Goal: Find specific page/section: Find specific page/section

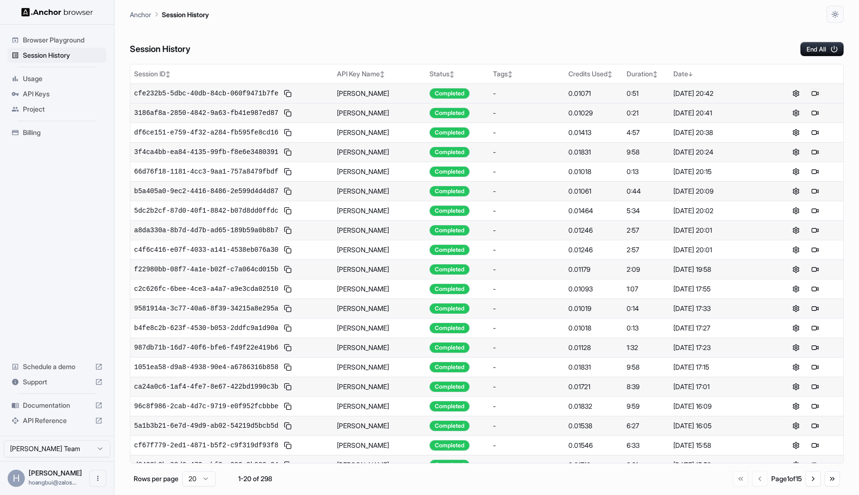
click at [814, 95] on button at bounding box center [814, 93] width 11 height 11
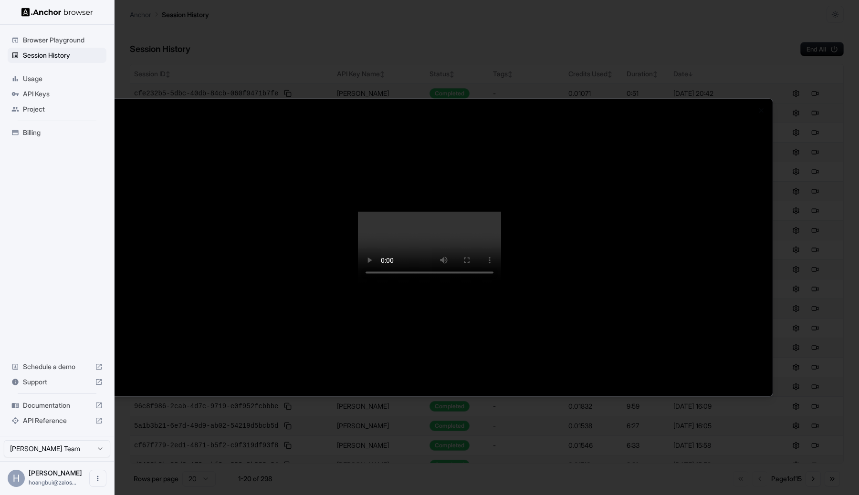
click at [505, 239] on div at bounding box center [429, 247] width 686 height 297
click at [487, 265] on video at bounding box center [429, 248] width 143 height 72
click at [501, 212] on video at bounding box center [429, 248] width 143 height 72
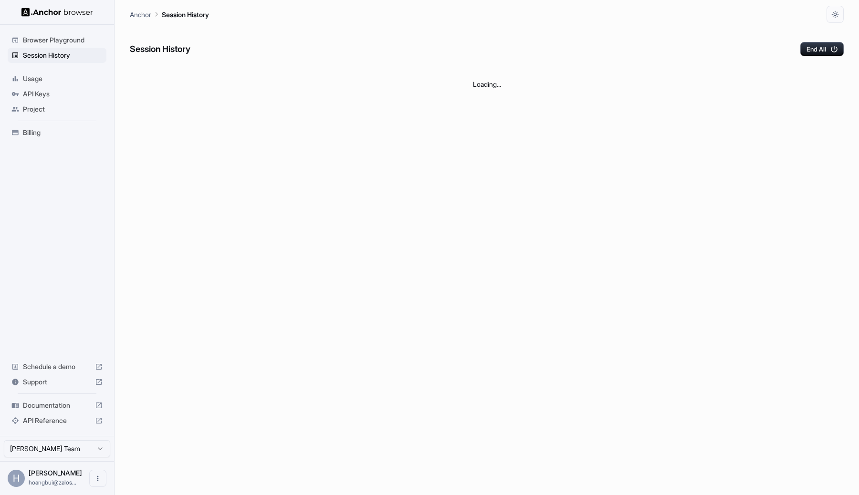
click at [281, 50] on div "Session History End All" at bounding box center [487, 39] width 714 height 33
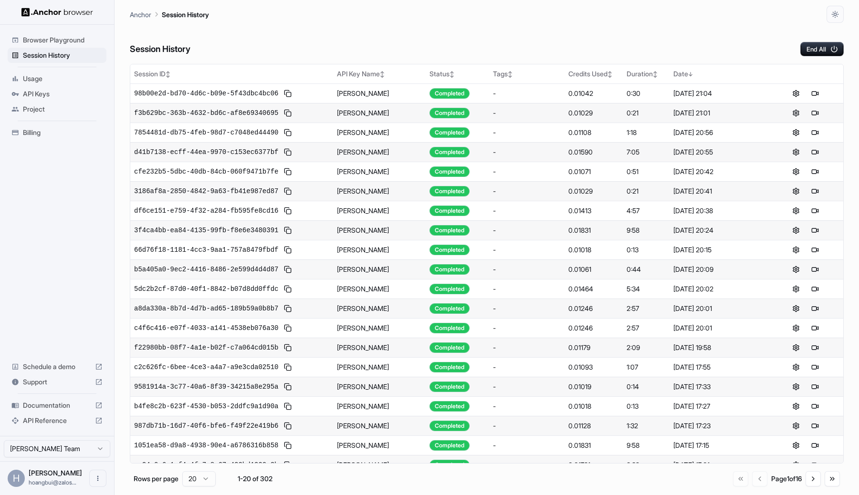
scroll to position [11, 0]
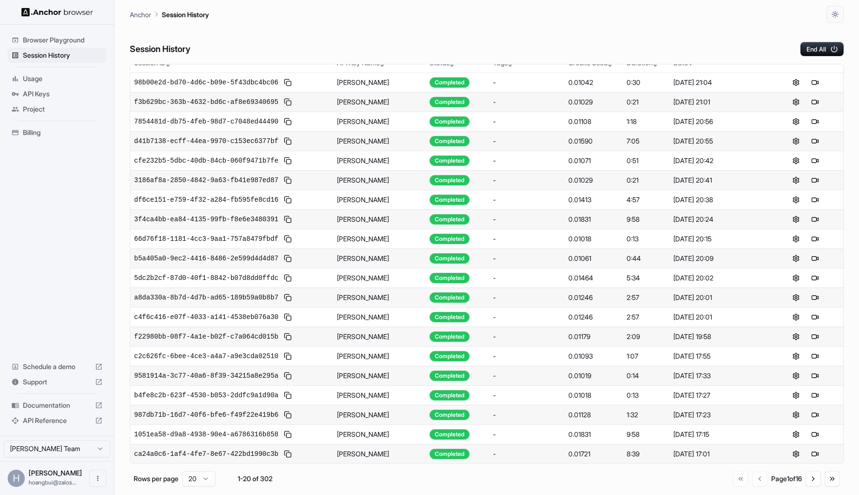
click at [283, 102] on button at bounding box center [287, 101] width 11 height 11
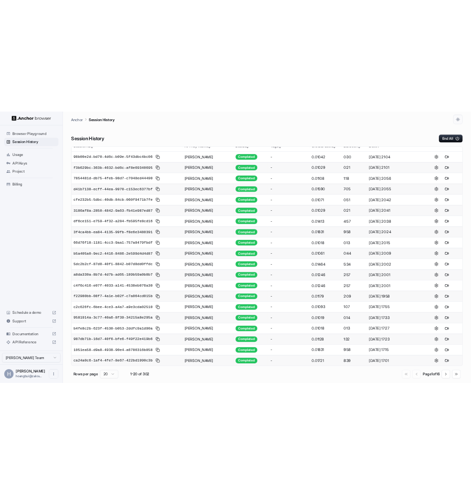
scroll to position [0, 0]
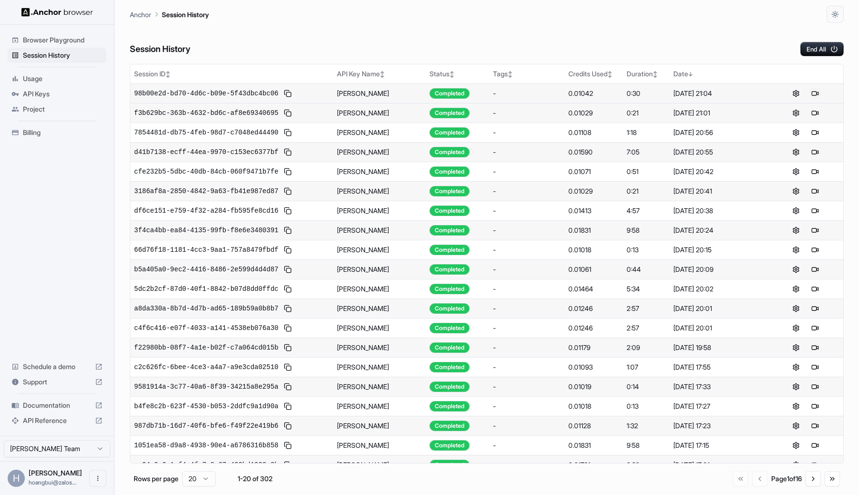
click at [814, 94] on button at bounding box center [814, 93] width 11 height 11
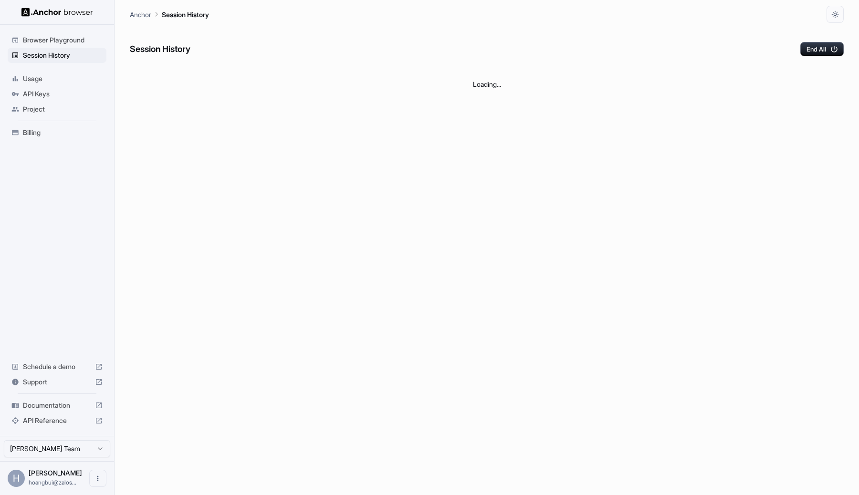
click at [536, 50] on div "Session History End All" at bounding box center [487, 39] width 714 height 33
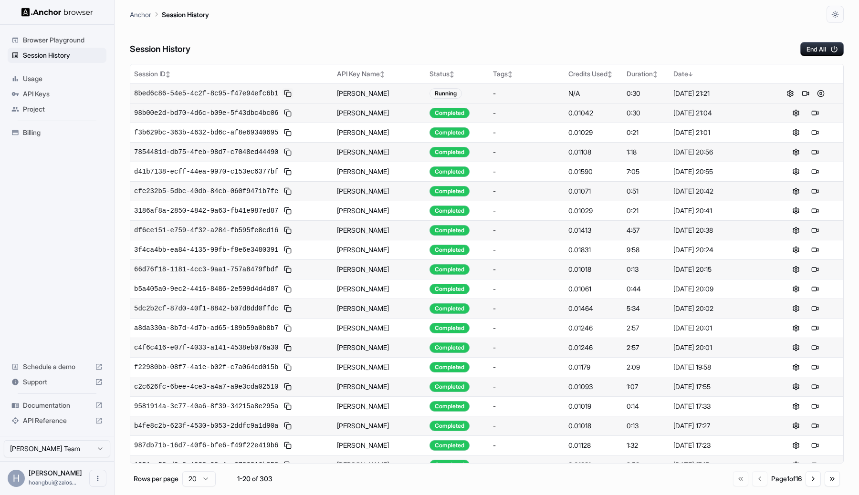
click at [291, 95] on button at bounding box center [287, 93] width 11 height 11
click at [291, 93] on button at bounding box center [287, 93] width 11 height 11
click at [806, 94] on button at bounding box center [805, 93] width 11 height 11
click at [803, 91] on button at bounding box center [805, 93] width 11 height 11
click at [813, 115] on button at bounding box center [814, 112] width 11 height 11
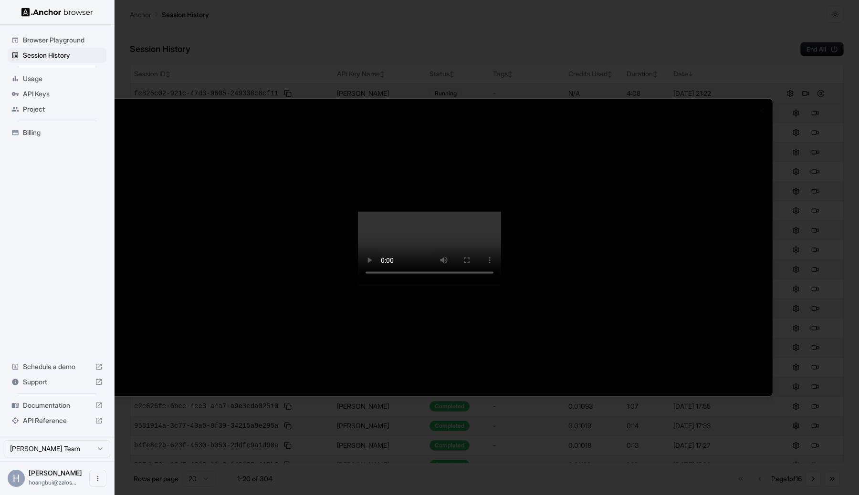
click at [796, 49] on div at bounding box center [429, 247] width 859 height 495
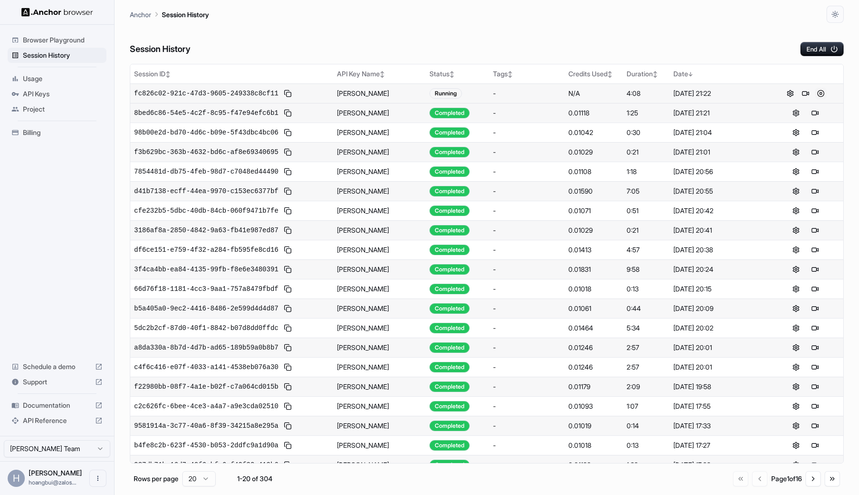
click at [826, 95] on button at bounding box center [820, 93] width 11 height 11
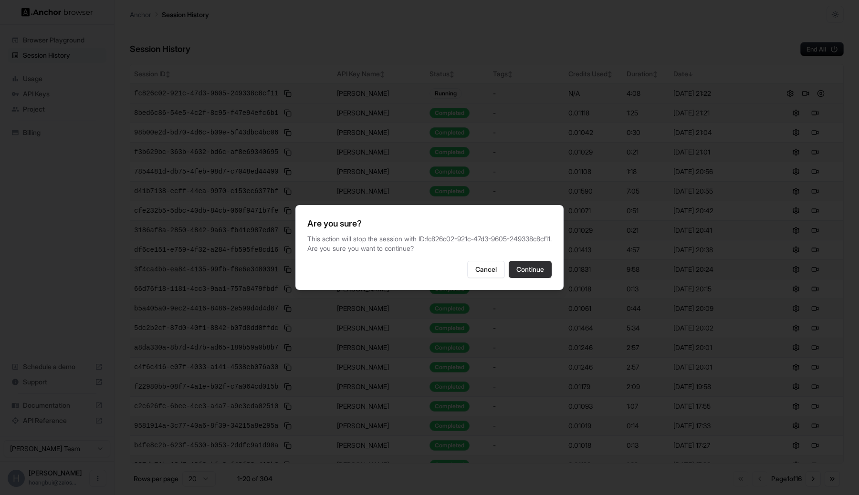
click at [527, 275] on button "Continue" at bounding box center [530, 269] width 43 height 17
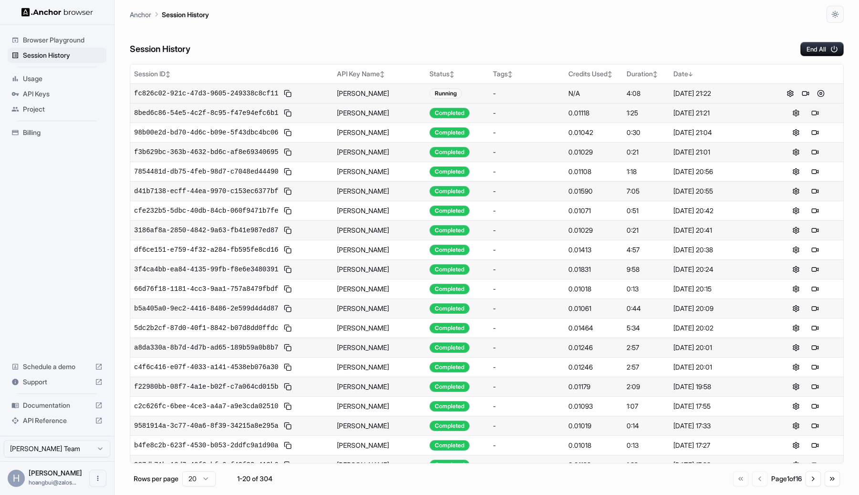
click at [812, 111] on button at bounding box center [814, 112] width 11 height 11
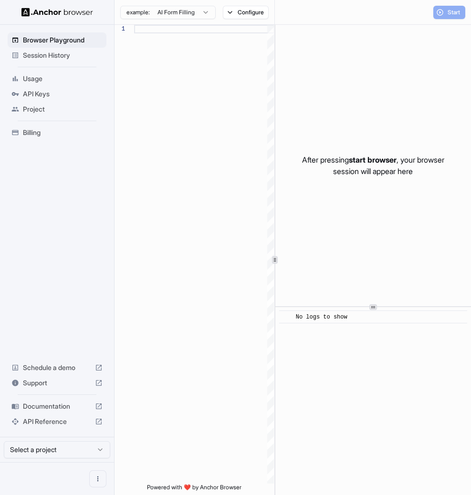
scroll to position [60, 0]
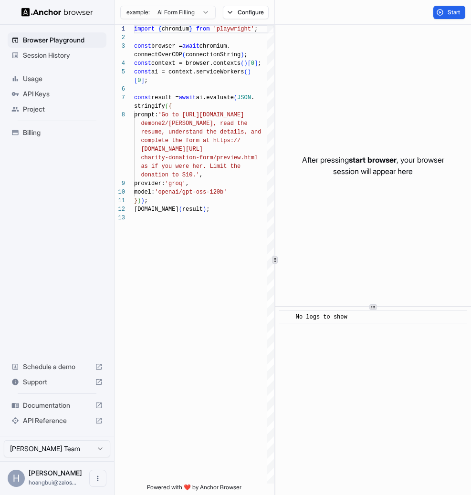
click at [74, 55] on span "Session History" at bounding box center [63, 56] width 80 height 10
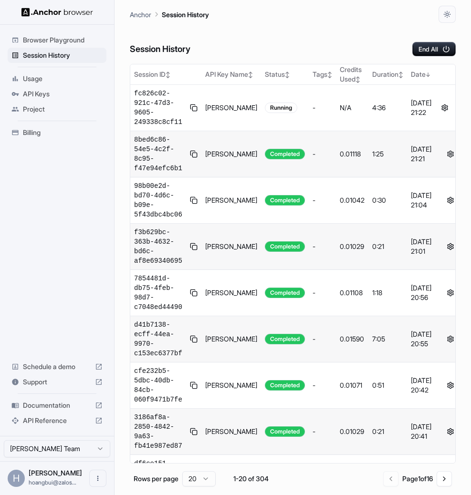
click at [464, 160] on button at bounding box center [469, 153] width 11 height 11
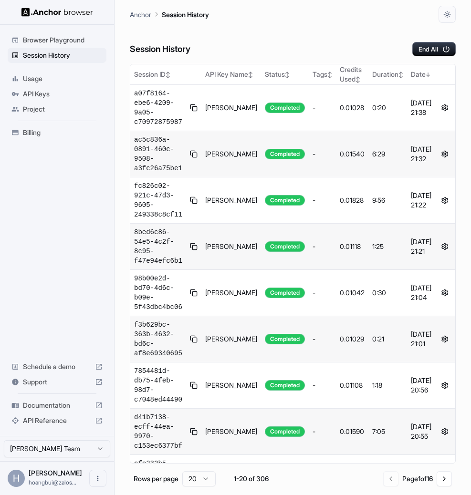
click at [458, 160] on button at bounding box center [463, 153] width 11 height 11
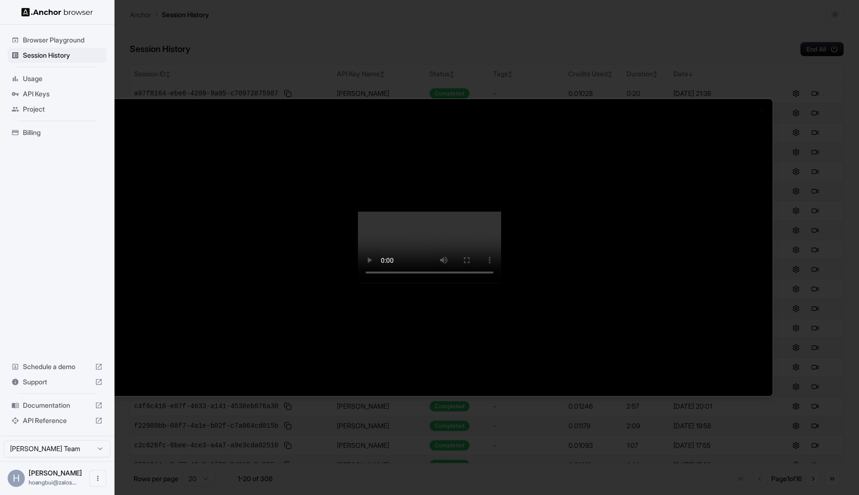
click at [858, 247] on div at bounding box center [429, 247] width 859 height 495
